Goal: Task Accomplishment & Management: Use online tool/utility

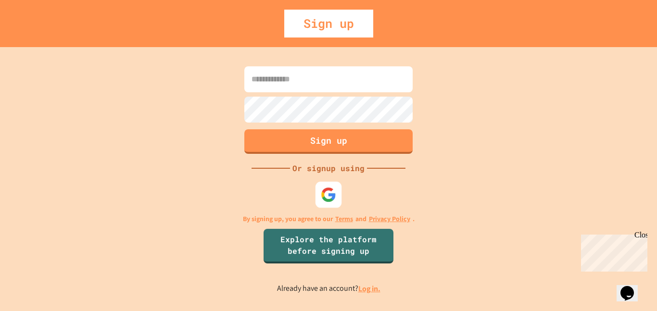
click at [324, 202] on img at bounding box center [329, 195] width 16 height 16
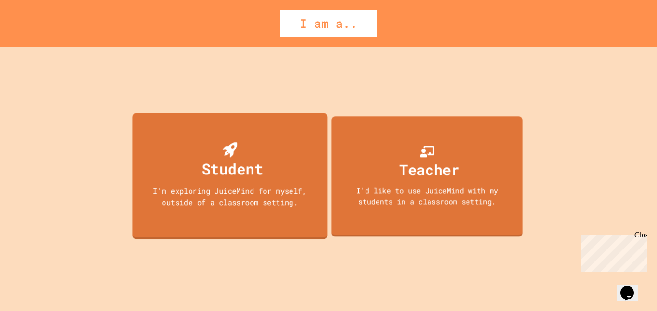
click at [286, 145] on div "Student I'm exploring JuiceMind for myself, outside of a classroom setting." at bounding box center [229, 176] width 195 height 127
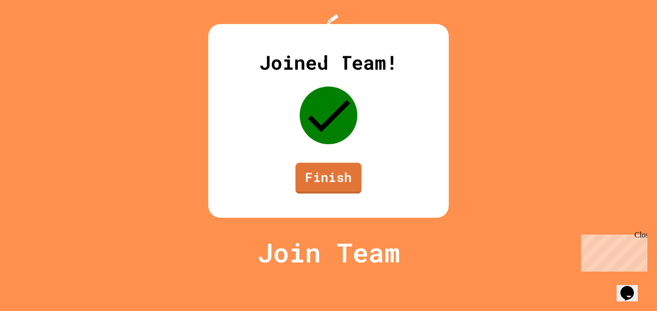
drag, startPoint x: 329, startPoint y: 200, endPoint x: 328, endPoint y: 209, distance: 9.7
click at [328, 194] on link "Finish" at bounding box center [328, 178] width 66 height 31
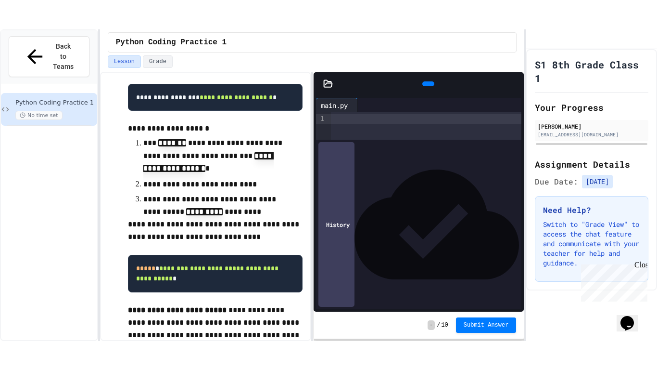
scroll to position [2047, 0]
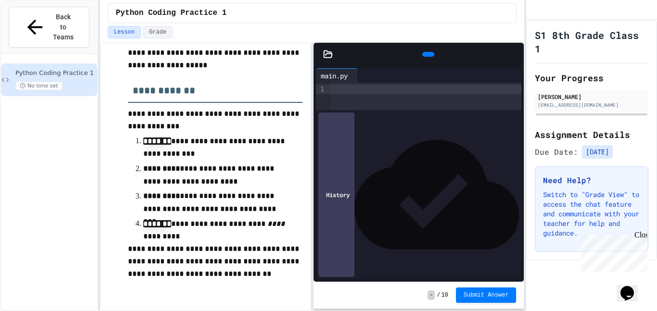
click at [347, 90] on div at bounding box center [426, 90] width 191 height 10
click at [514, 54] on icon at bounding box center [514, 54] width 0 height 0
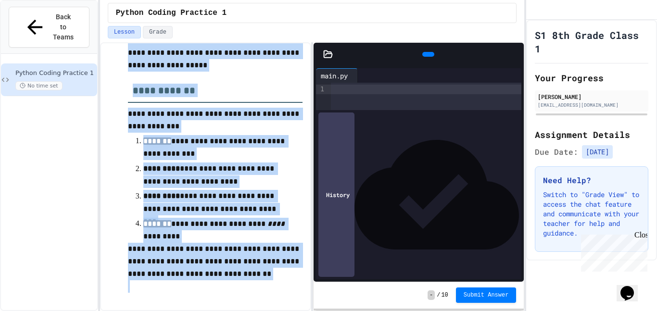
drag, startPoint x: 463, startPoint y: 52, endPoint x: 378, endPoint y: 33, distance: 86.9
click at [379, 32] on div "**********" at bounding box center [312, 155] width 425 height 311
drag, startPoint x: 359, startPoint y: 48, endPoint x: 365, endPoint y: 47, distance: 6.3
click at [359, 48] on div at bounding box center [429, 54] width 172 height 14
click at [409, 94] on div at bounding box center [426, 90] width 191 height 10
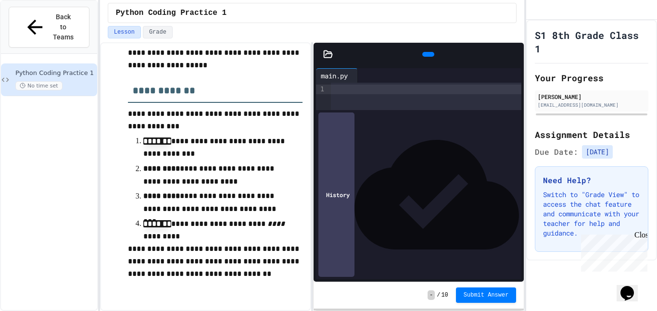
drag, startPoint x: 374, startPoint y: 91, endPoint x: 359, endPoint y: 92, distance: 14.9
click at [373, 91] on div at bounding box center [426, 90] width 191 height 10
click at [427, 54] on icon at bounding box center [427, 54] width 0 height 0
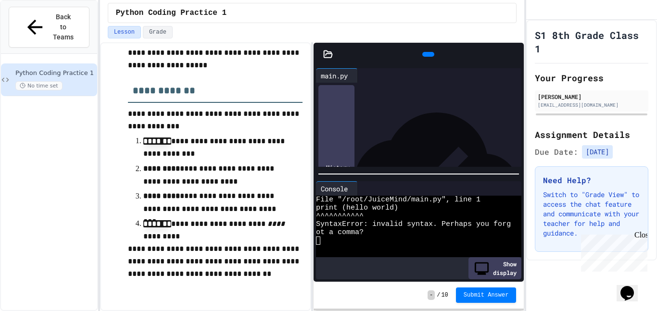
click at [386, 90] on span "*" at bounding box center [384, 89] width 4 height 7
click at [361, 88] on div "**********" at bounding box center [426, 90] width 191 height 10
drag, startPoint x: 433, startPoint y: 48, endPoint x: 423, endPoint y: 55, distance: 12.4
click at [427, 52] on div at bounding box center [429, 54] width 12 height 5
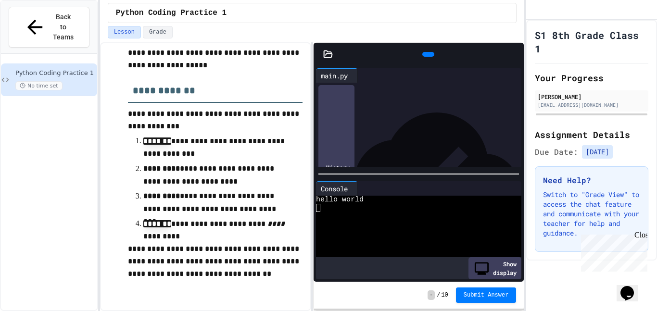
click at [349, 96] on div "**********" at bounding box center [426, 89] width 191 height 13
click at [427, 54] on icon at bounding box center [427, 54] width 0 height 0
click at [398, 102] on span "**********" at bounding box center [374, 98] width 47 height 7
click at [436, 56] on div "Stop" at bounding box center [428, 54] width 33 height 18
click at [431, 57] on icon at bounding box center [433, 60] width 5 height 7
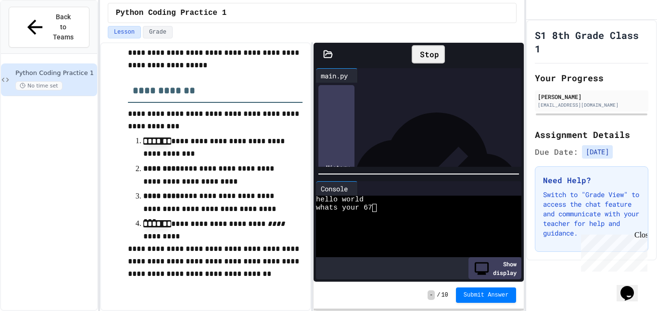
click at [390, 99] on span "**********" at bounding box center [370, 98] width 39 height 7
click at [390, 100] on span "**********" at bounding box center [370, 98] width 39 height 7
click at [414, 87] on div "**********" at bounding box center [426, 90] width 191 height 10
drag, startPoint x: 442, startPoint y: 106, endPoint x: 441, endPoint y: 112, distance: 5.9
click at [441, 107] on div "**********" at bounding box center [426, 109] width 191 height 10
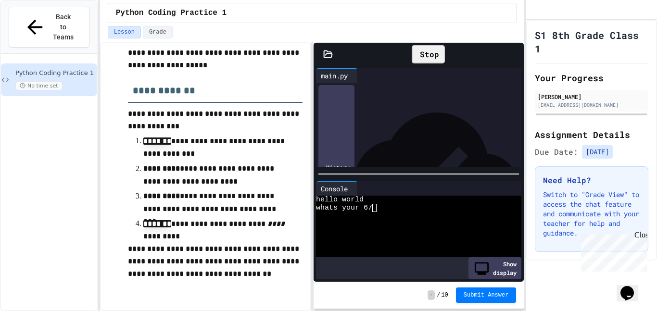
click at [388, 130] on span "**********" at bounding box center [369, 127] width 37 height 7
click at [428, 54] on div "Stop" at bounding box center [428, 54] width 33 height 18
click at [428, 54] on div at bounding box center [429, 54] width 12 height 5
click at [423, 54] on div "Stop" at bounding box center [428, 54] width 33 height 18
click at [431, 57] on icon at bounding box center [433, 60] width 5 height 7
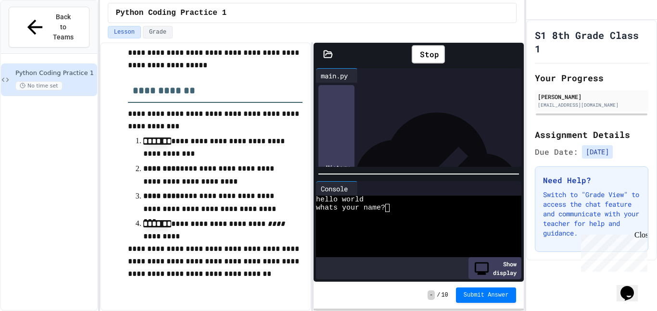
click at [395, 208] on div "whats your name?" at bounding box center [413, 208] width 195 height 8
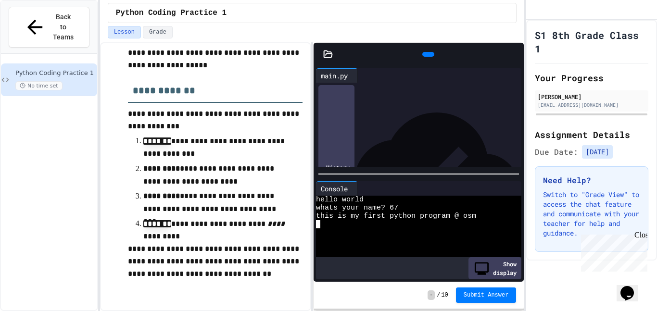
click at [483, 217] on div "this is my first python program @ osm" at bounding box center [413, 216] width 195 height 8
click at [375, 134] on div "**********" at bounding box center [426, 108] width 191 height 51
click at [520, 128] on div "**********" at bounding box center [426, 128] width 191 height 10
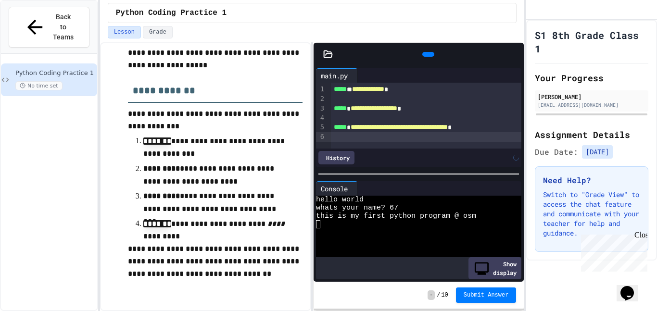
scroll to position [4, 0]
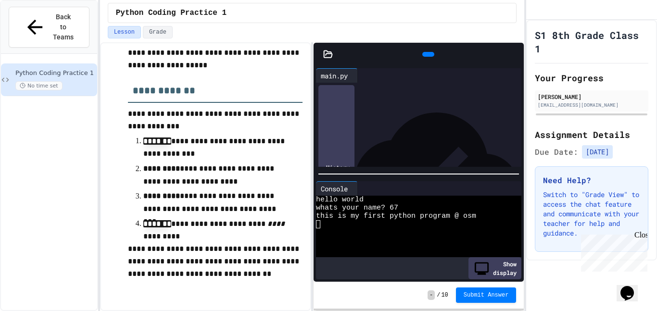
click at [465, 307] on div "- / 10 Submit Answer" at bounding box center [419, 295] width 210 height 27
click at [396, 141] on div "**** *" at bounding box center [426, 143] width 191 height 10
click at [465, 142] on div "**********" at bounding box center [426, 143] width 191 height 10
click at [427, 54] on icon at bounding box center [427, 54] width 0 height 0
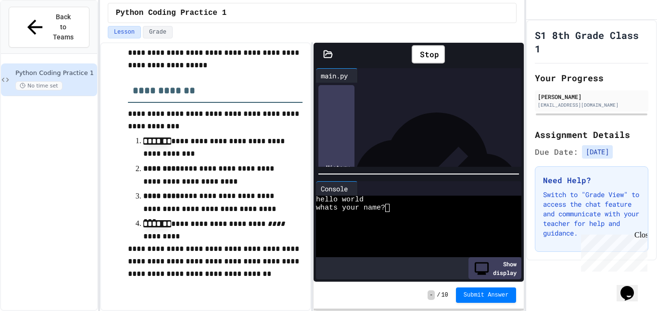
click at [396, 211] on div "whats your name?" at bounding box center [413, 208] width 195 height 8
click at [460, 140] on div "**********" at bounding box center [426, 143] width 191 height 10
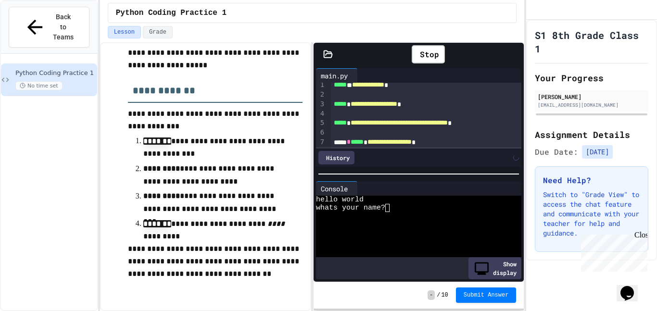
scroll to position [14, 0]
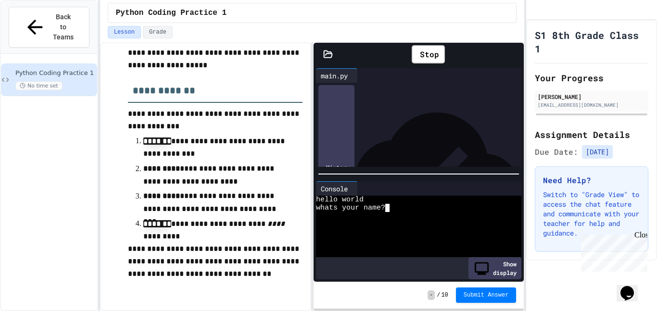
drag, startPoint x: 392, startPoint y: 205, endPoint x: 445, endPoint y: 253, distance: 71.2
click at [392, 206] on textarea "Terminal input" at bounding box center [392, 208] width 4 height 8
click at [334, 105] on span "*****" at bounding box center [340, 108] width 13 height 7
click at [422, 56] on div "Stop" at bounding box center [428, 54] width 33 height 18
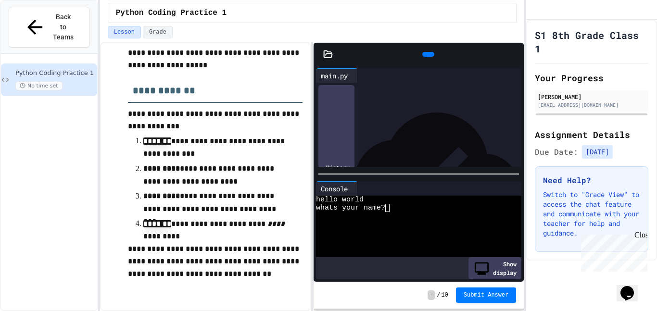
click at [427, 54] on icon at bounding box center [427, 54] width 0 height 0
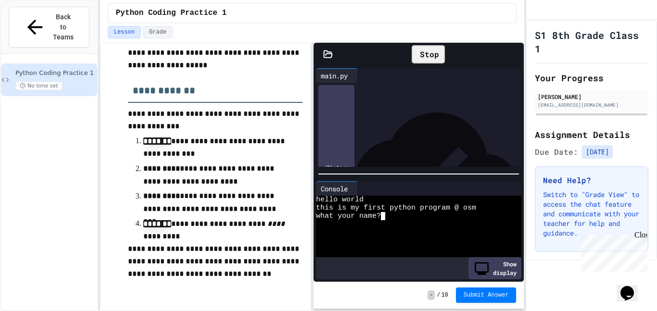
click at [391, 217] on div "what your name?" at bounding box center [413, 216] width 195 height 8
click at [430, 48] on div at bounding box center [429, 54] width 22 height 14
click at [427, 54] on icon at bounding box center [427, 54] width 0 height 0
click at [386, 214] on textarea "Terminal input" at bounding box center [387, 216] width 4 height 8
click at [436, 54] on div at bounding box center [429, 54] width 22 height 14
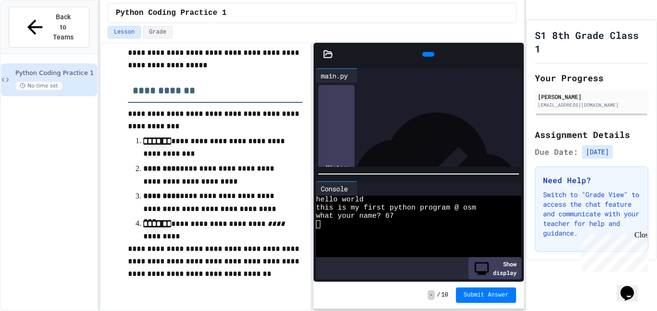
click at [431, 54] on div at bounding box center [429, 54] width 12 height 5
click at [393, 221] on div at bounding box center [413, 224] width 195 height 8
click at [403, 60] on div at bounding box center [429, 54] width 172 height 14
click at [431, 57] on icon at bounding box center [433, 60] width 5 height 7
click at [390, 214] on div "what your name?" at bounding box center [413, 216] width 195 height 8
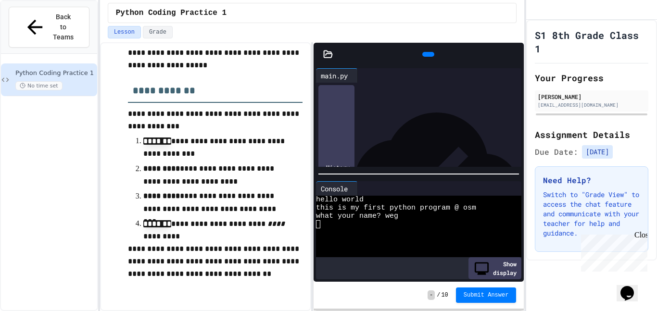
click at [210, 27] on div "Lesson Grade" at bounding box center [313, 32] width 410 height 13
click at [427, 54] on icon at bounding box center [427, 54] width 0 height 0
click at [426, 218] on div "hello world this is my first python program @ osm what your name? 666677777" at bounding box center [413, 228] width 195 height 65
click at [312, 221] on div "**********" at bounding box center [312, 176] width 425 height 269
click at [330, 223] on div at bounding box center [413, 224] width 195 height 8
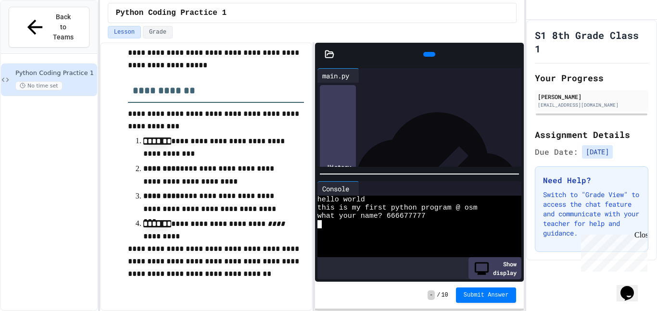
click at [320, 224] on textarea "Terminal input" at bounding box center [320, 224] width 4 height 8
click at [428, 54] on icon at bounding box center [428, 54] width 0 height 0
drag, startPoint x: 427, startPoint y: 56, endPoint x: 434, endPoint y: 105, distance: 49.5
click at [427, 55] on div "Stop" at bounding box center [429, 54] width 33 height 18
drag, startPoint x: 431, startPoint y: 53, endPoint x: 421, endPoint y: 57, distance: 10.8
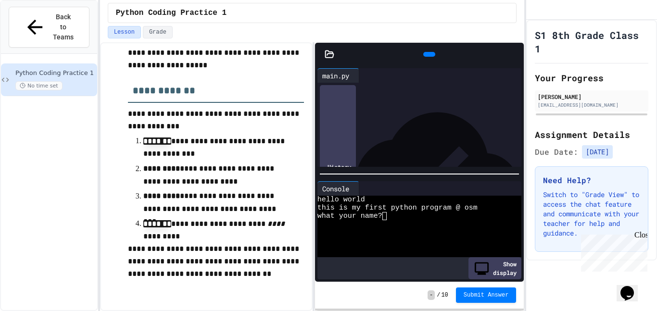
click at [427, 52] on div at bounding box center [430, 54] width 12 height 5
drag, startPoint x: 380, startPoint y: 217, endPoint x: 401, endPoint y: 217, distance: 20.7
click at [398, 217] on div "what your name ?" at bounding box center [415, 216] width 195 height 8
click at [393, 216] on div "what your name?" at bounding box center [415, 216] width 195 height 8
type textarea "*"
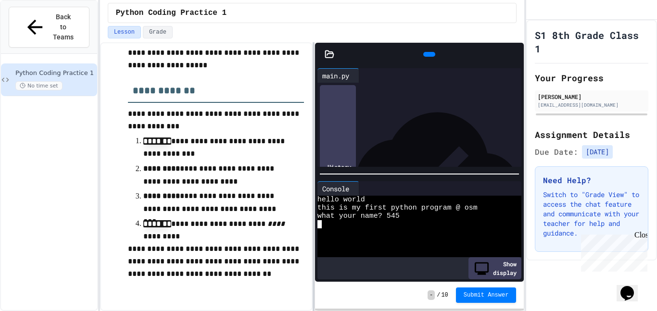
scroll to position [14, 0]
click at [327, 144] on div "›" at bounding box center [329, 108] width 5 height 80
click at [466, 134] on div "**********" at bounding box center [427, 133] width 190 height 10
click at [339, 141] on div at bounding box center [427, 142] width 190 height 10
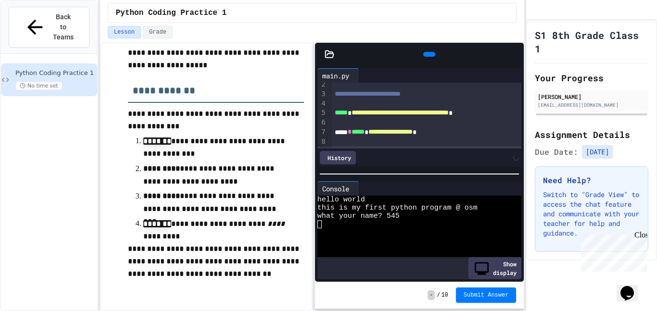
scroll to position [24, 0]
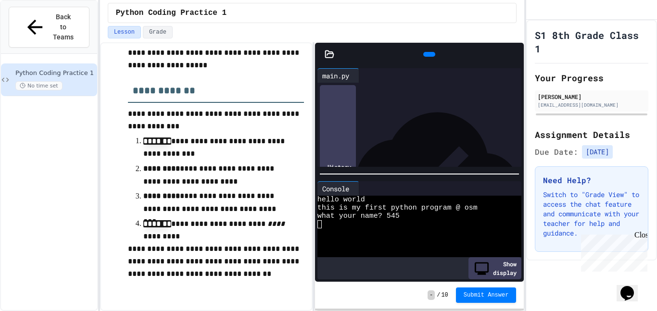
drag, startPoint x: 341, startPoint y: 134, endPoint x: 354, endPoint y: 141, distance: 15.3
click at [343, 135] on div at bounding box center [427, 133] width 190 height 10
click at [343, 147] on div "**********" at bounding box center [427, 104] width 190 height 90
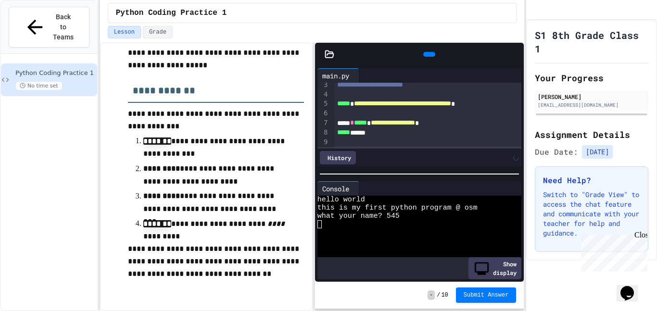
scroll to position [33, 0]
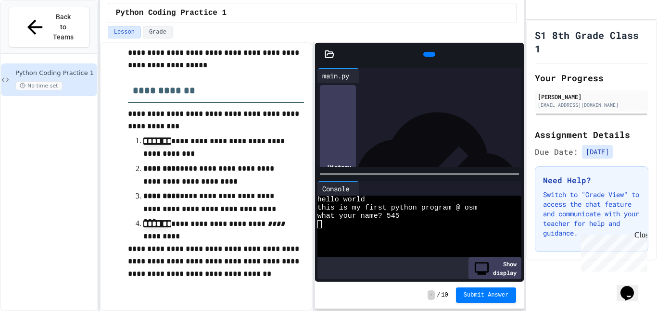
click at [434, 52] on div at bounding box center [430, 54] width 12 height 5
click at [426, 58] on div "Stop" at bounding box center [429, 54] width 33 height 18
drag, startPoint x: 425, startPoint y: 49, endPoint x: 416, endPoint y: 77, distance: 29.2
click at [428, 54] on icon at bounding box center [428, 54] width 0 height 0
drag, startPoint x: 388, startPoint y: 213, endPoint x: 392, endPoint y: 217, distance: 5.8
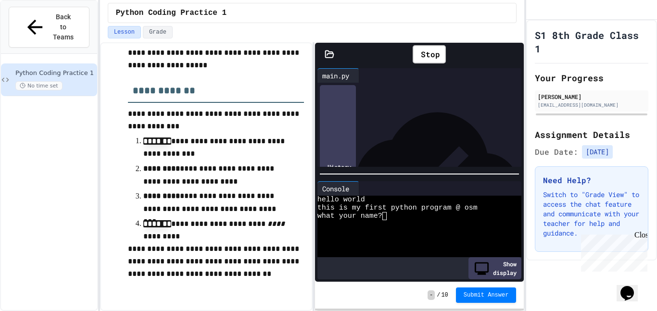
click at [389, 213] on textarea "Terminal input" at bounding box center [389, 216] width 4 height 8
click at [451, 95] on span "**********" at bounding box center [402, 93] width 97 height 7
drag, startPoint x: 416, startPoint y: 57, endPoint x: 415, endPoint y: 65, distance: 8.3
click at [428, 54] on icon at bounding box center [428, 54] width 0 height 0
drag, startPoint x: 436, startPoint y: 45, endPoint x: 429, endPoint y: 58, distance: 14.4
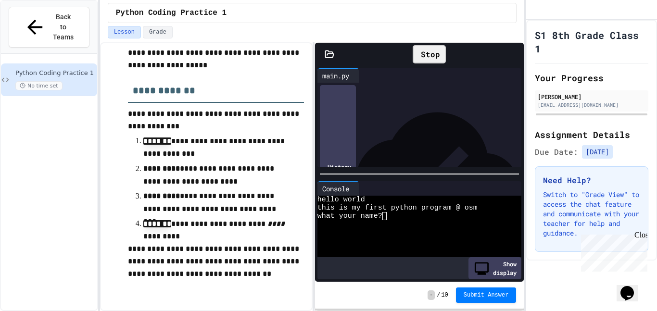
click at [435, 50] on div "Stop" at bounding box center [429, 54] width 43 height 28
click at [428, 57] on div "Stop" at bounding box center [429, 54] width 33 height 18
click at [430, 57] on div at bounding box center [430, 54] width 12 height 5
click at [392, 215] on div "what your name?" at bounding box center [415, 216] width 195 height 8
click at [334, 83] on div "**********" at bounding box center [420, 83] width 205 height 0
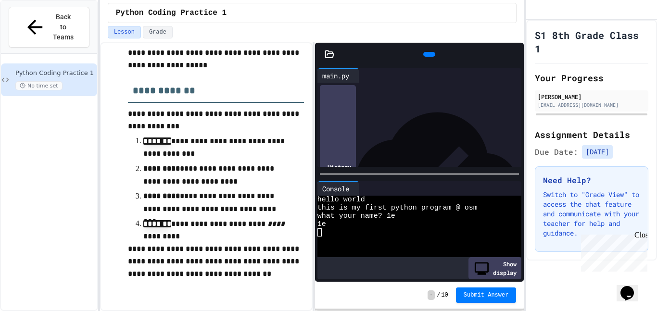
click at [337, 144] on div at bounding box center [428, 142] width 188 height 10
click at [401, 142] on span "**********" at bounding box center [377, 141] width 47 height 7
click at [401, 144] on span "**********" at bounding box center [377, 141] width 47 height 7
click at [401, 141] on span "**********" at bounding box center [377, 141] width 47 height 7
click at [428, 54] on icon at bounding box center [428, 54] width 0 height 0
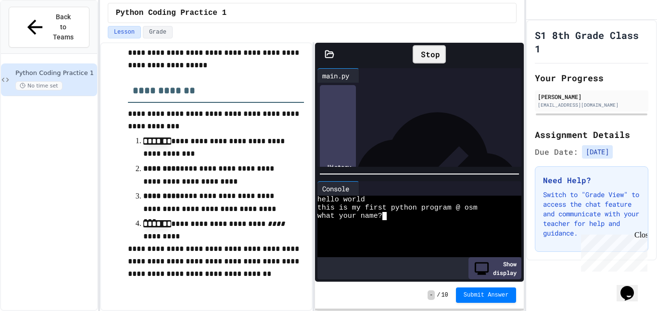
click at [415, 227] on div at bounding box center [415, 224] width 195 height 8
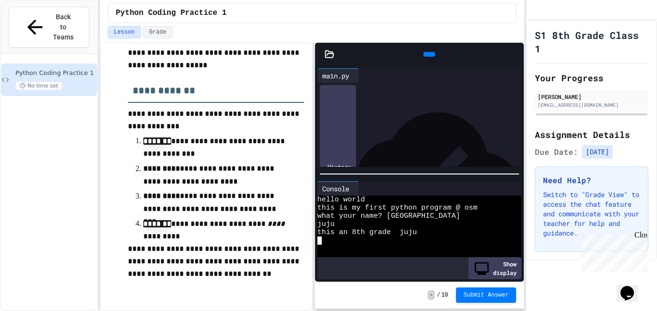
drag, startPoint x: 432, startPoint y: 140, endPoint x: 441, endPoint y: 163, distance: 24.6
click at [403, 141] on span "**********" at bounding box center [378, 141] width 49 height 7
click at [423, 233] on div "this an 8th grade juju" at bounding box center [415, 233] width 195 height 8
click at [420, 237] on div at bounding box center [415, 241] width 195 height 8
click at [424, 231] on div "this an 8th grade juju" at bounding box center [415, 233] width 195 height 8
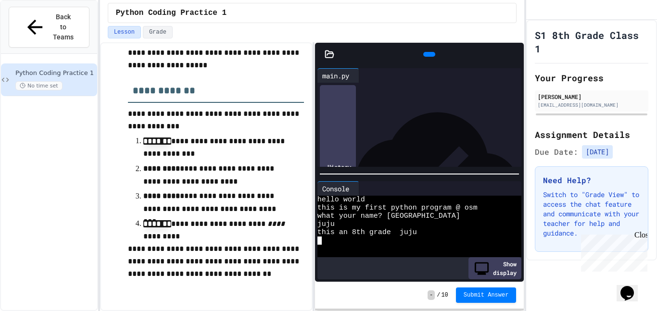
click at [428, 54] on icon at bounding box center [428, 54] width 0 height 0
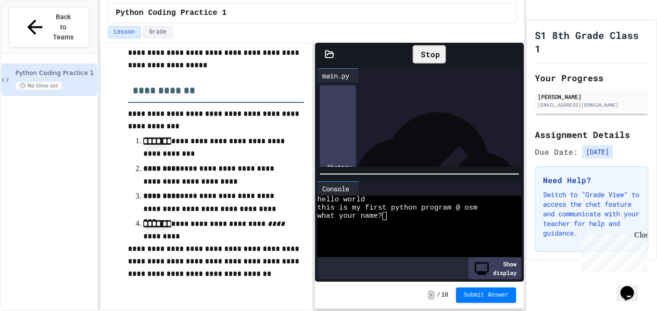
click at [391, 215] on div "what your name?" at bounding box center [415, 216] width 195 height 8
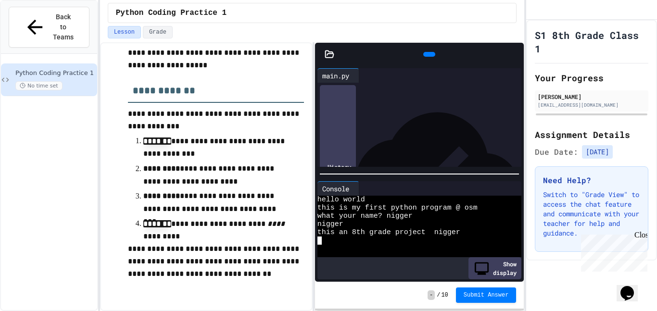
click at [428, 54] on icon at bounding box center [428, 54] width 0 height 0
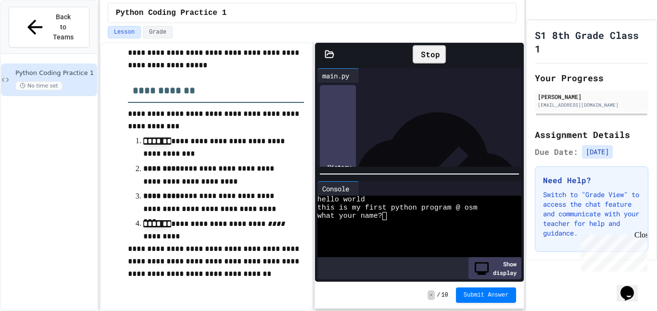
click at [419, 51] on div "Stop" at bounding box center [429, 54] width 33 height 18
drag, startPoint x: 419, startPoint y: 51, endPoint x: 441, endPoint y: 58, distance: 22.5
click at [428, 54] on icon at bounding box center [428, 54] width 0 height 0
click at [391, 217] on textarea "Terminal input" at bounding box center [389, 216] width 4 height 8
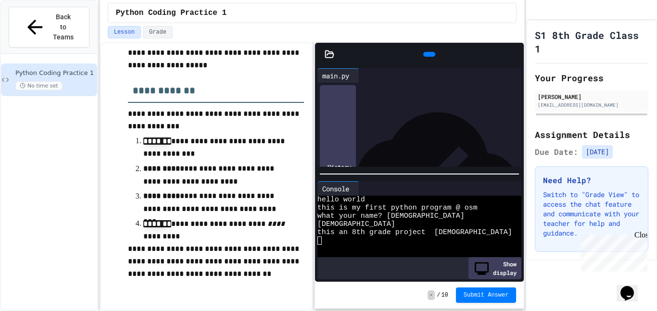
click at [430, 52] on div at bounding box center [430, 54] width 12 height 5
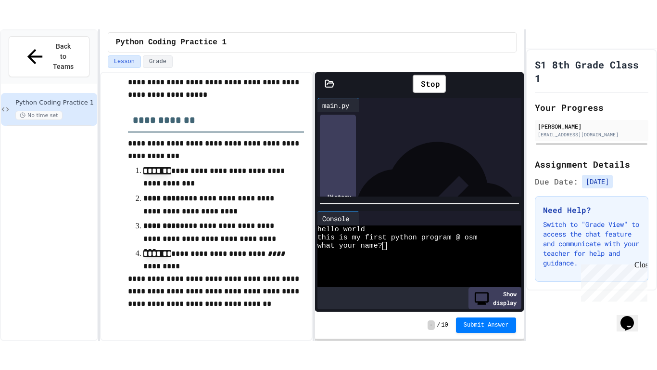
scroll to position [34, 0]
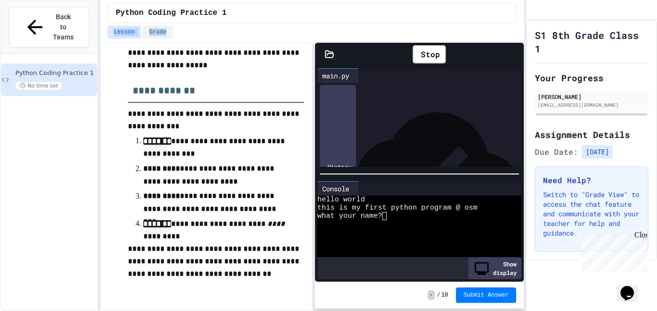
drag, startPoint x: 482, startPoint y: 41, endPoint x: 484, endPoint y: 72, distance: 30.4
click at [475, 28] on div "Lesson Grade" at bounding box center [312, 34] width 425 height 16
click at [514, 54] on icon at bounding box center [514, 54] width 0 height 0
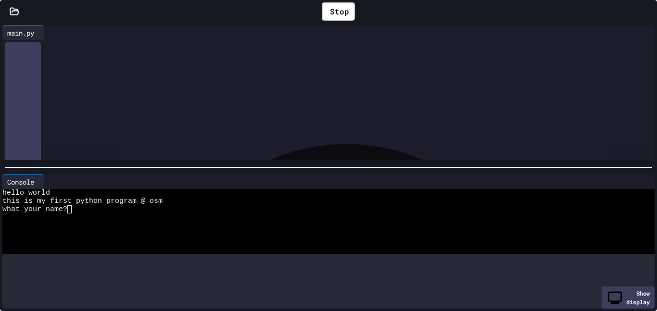
scroll to position [1989, 0]
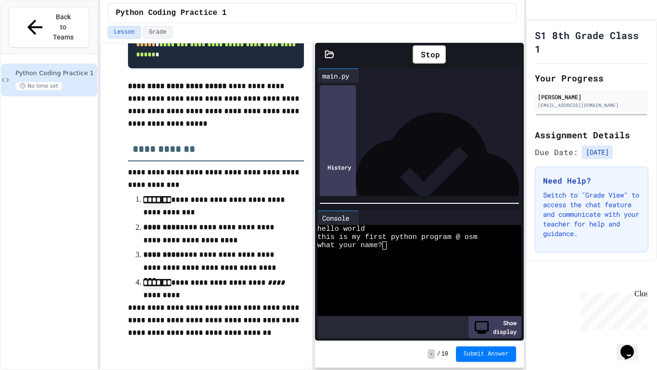
click at [514, 54] on icon at bounding box center [514, 54] width 0 height 0
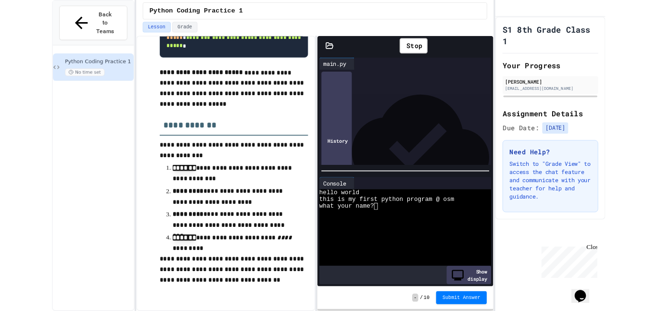
scroll to position [2047, 0]
